Goal: Task Accomplishment & Management: Use online tool/utility

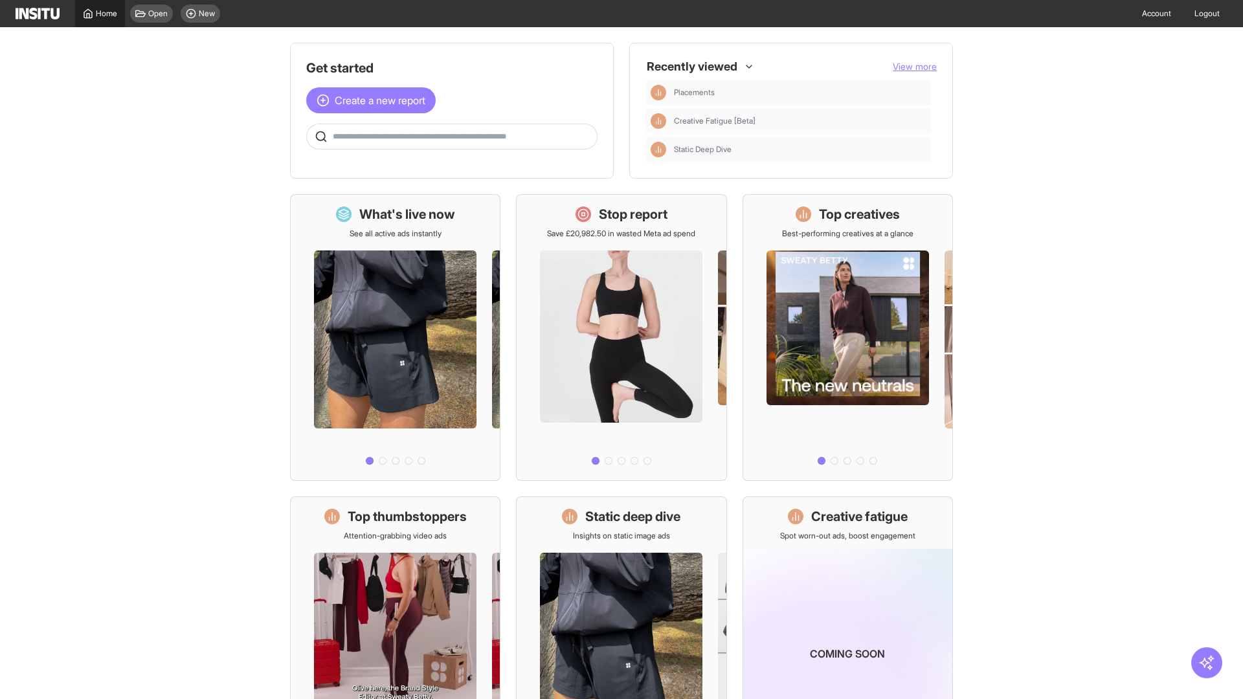
click at [100, 14] on span "Home" at bounding box center [106, 13] width 21 height 10
click at [374, 100] on span "Create a new report" at bounding box center [380, 101] width 91 height 16
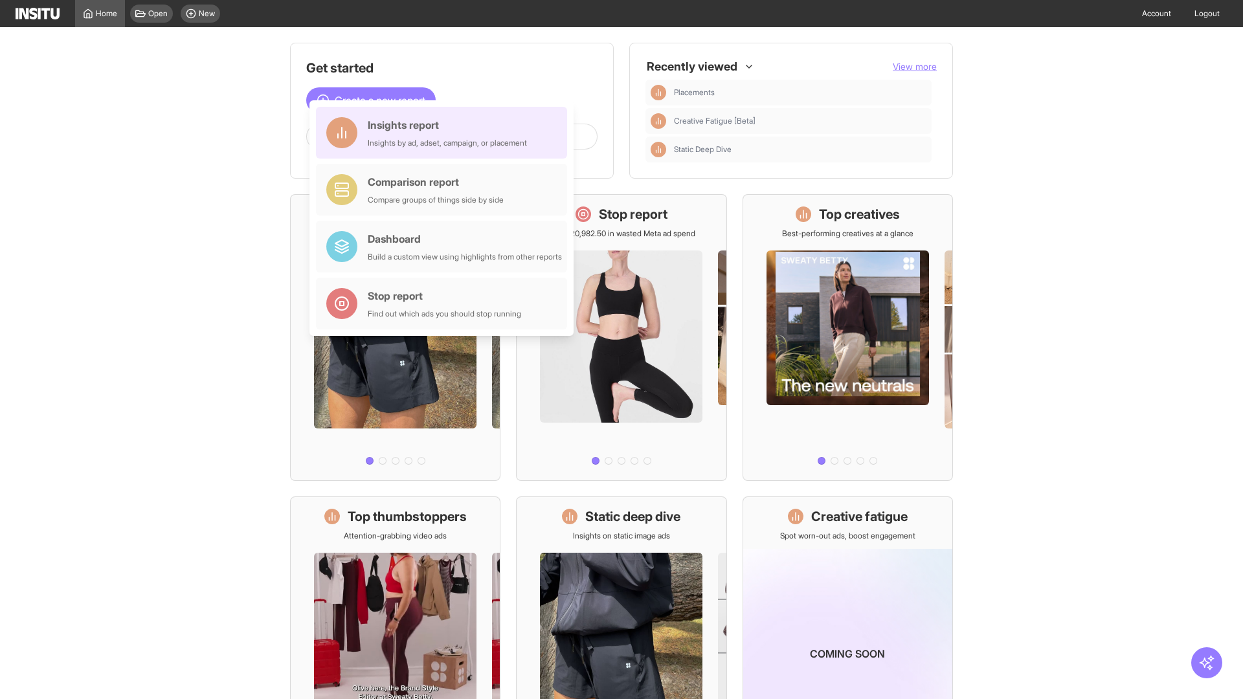
click at [445, 133] on div "Insights report Insights by ad, adset, campaign, or placement" at bounding box center [447, 132] width 159 height 31
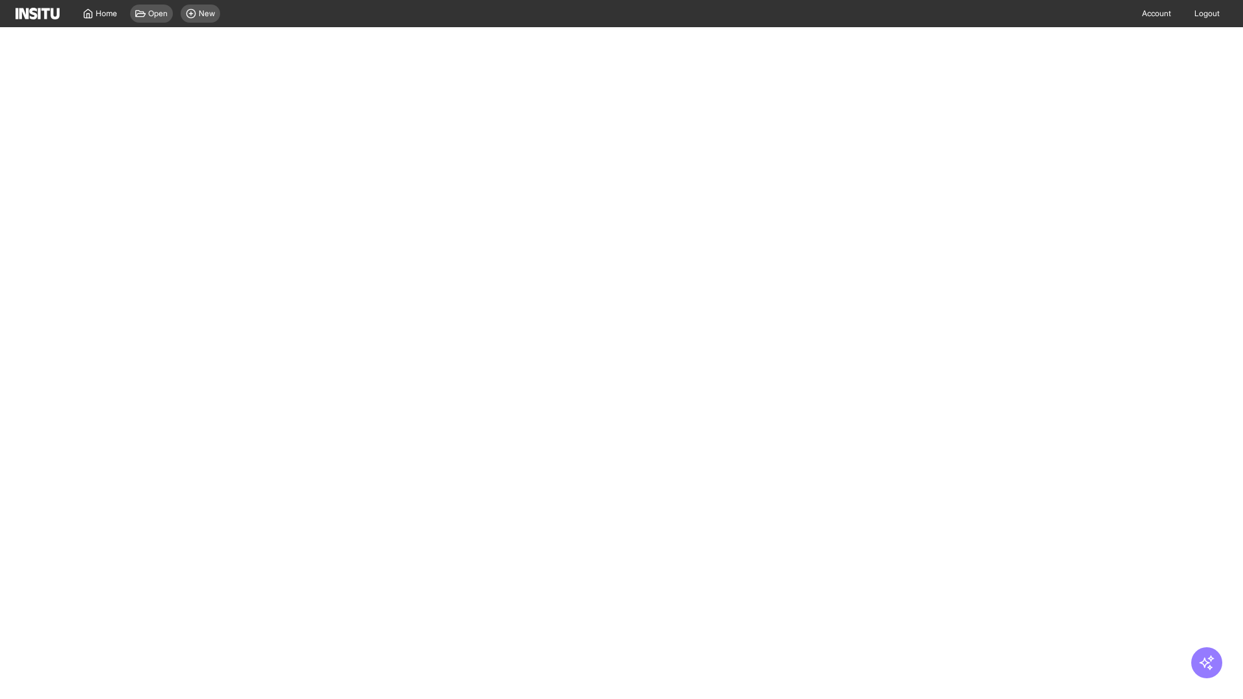
select select "**"
